Goal: Find specific page/section: Find specific page/section

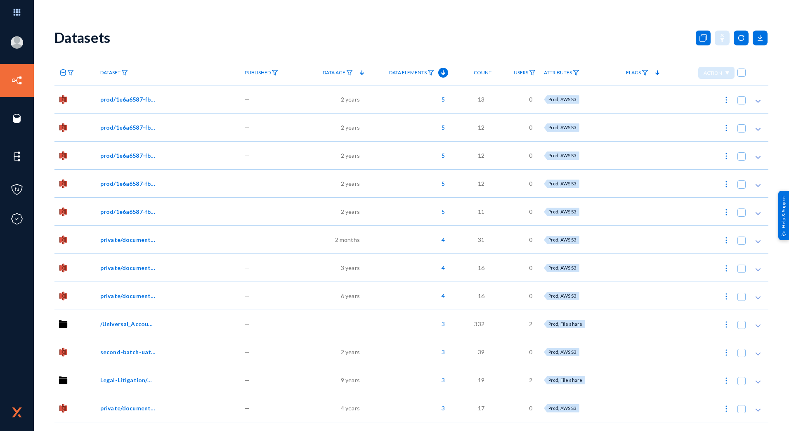
drag, startPoint x: 0, startPoint y: 0, endPoint x: 34, endPoint y: 109, distance: 113.7
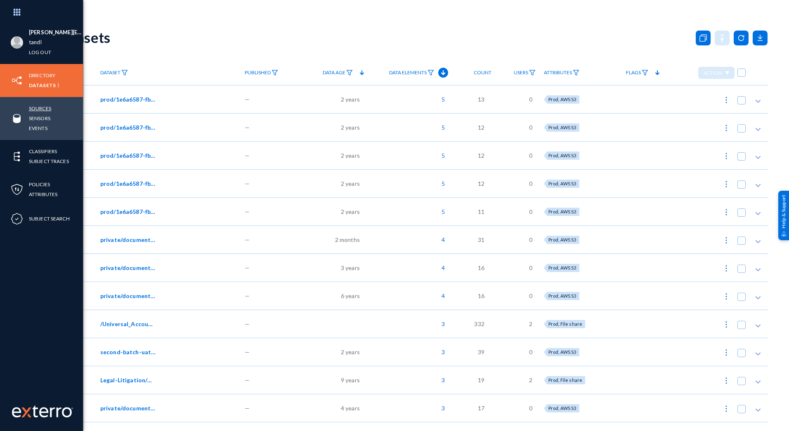
click at [34, 109] on link "Sources" at bounding box center [40, 108] width 22 height 9
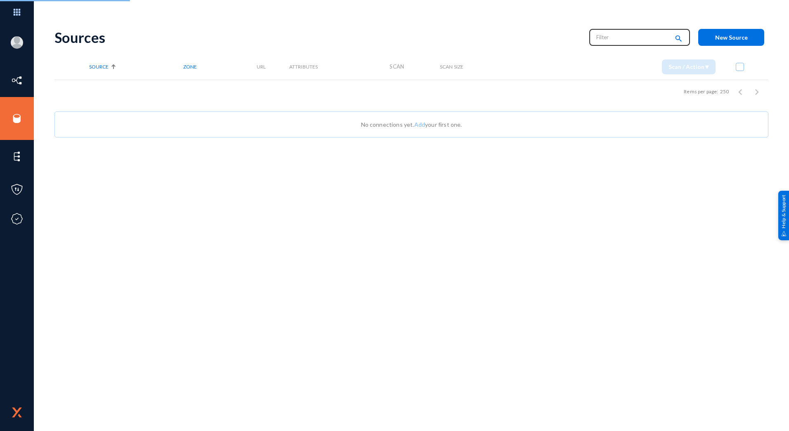
click at [616, 40] on input "text" at bounding box center [633, 37] width 73 height 12
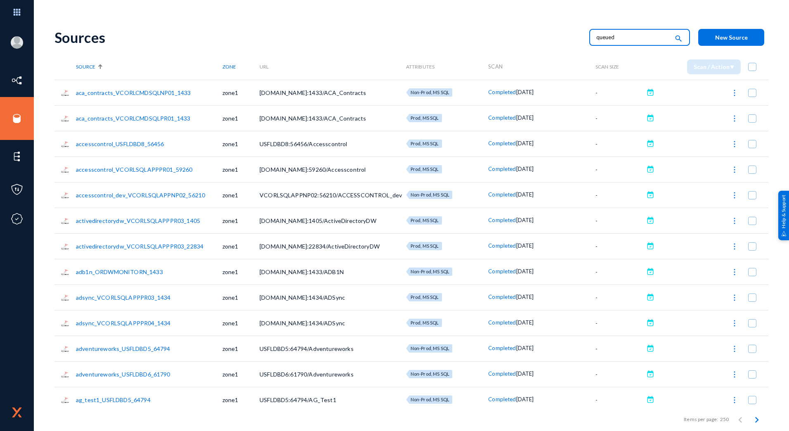
type input "queued"
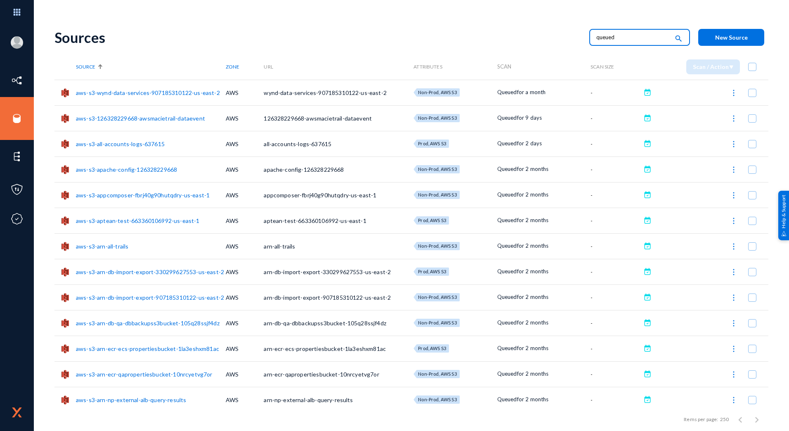
click at [231, 65] on span "Zone" at bounding box center [233, 67] width 14 height 6
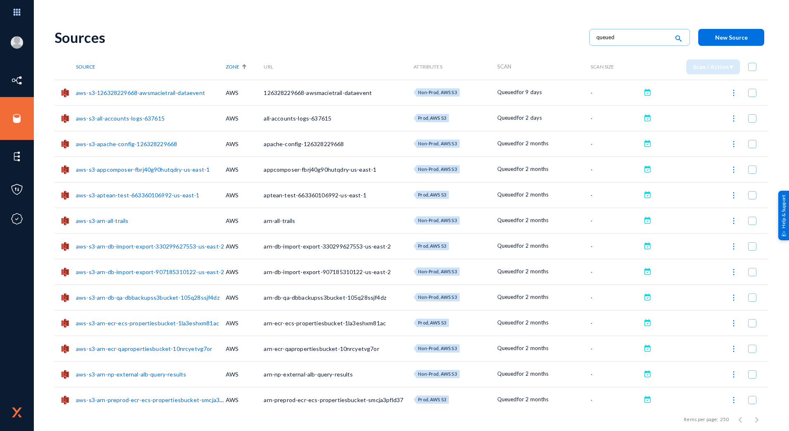
click at [231, 65] on span "Zone" at bounding box center [233, 67] width 14 height 6
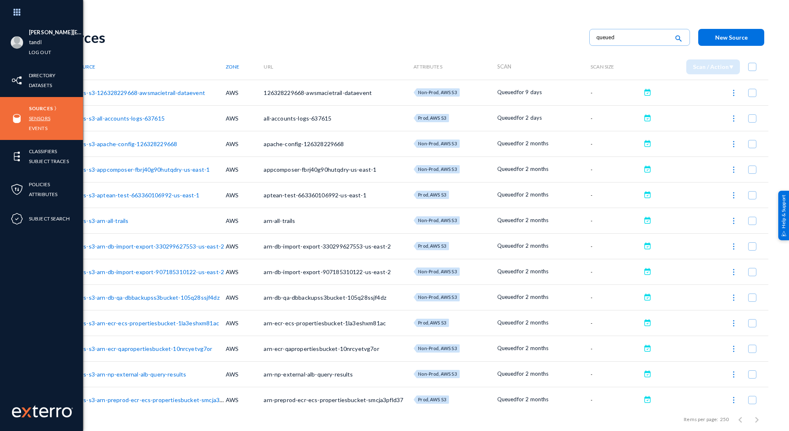
click at [40, 120] on link "Sensors" at bounding box center [39, 118] width 21 height 9
